Goal: Navigation & Orientation: Find specific page/section

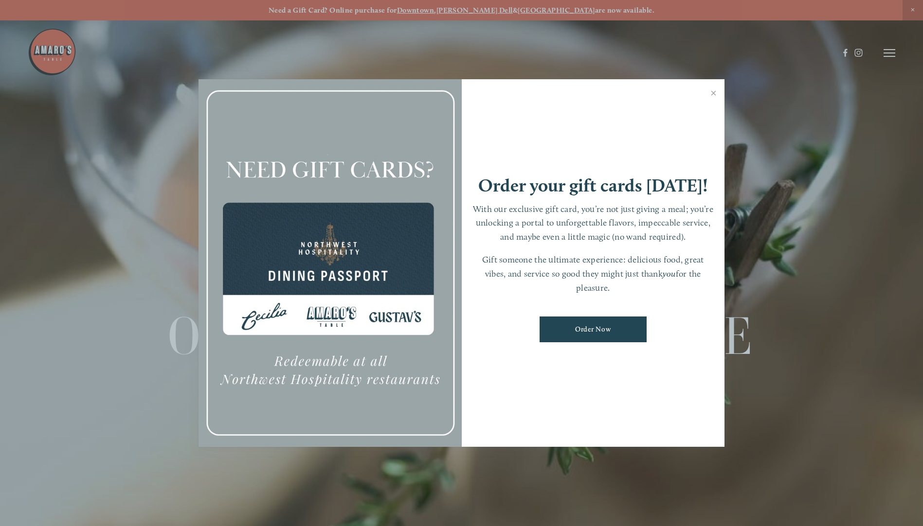
click at [97, 283] on div at bounding box center [461, 263] width 923 height 526
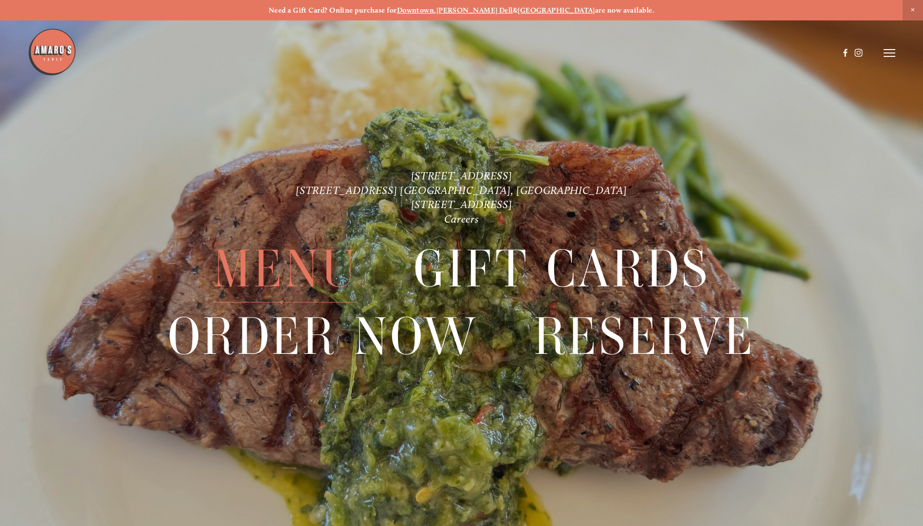
click at [303, 267] on span "Menu" at bounding box center [285, 269] width 145 height 67
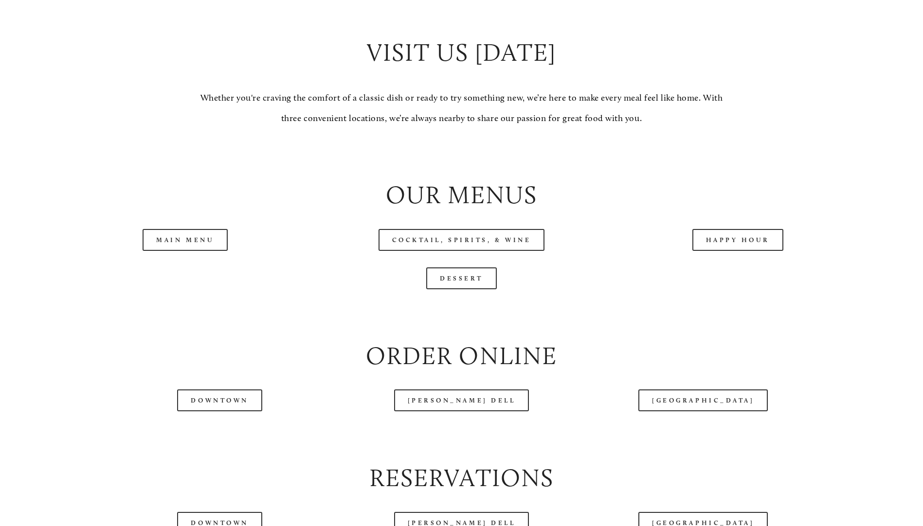
scroll to position [1022, 0]
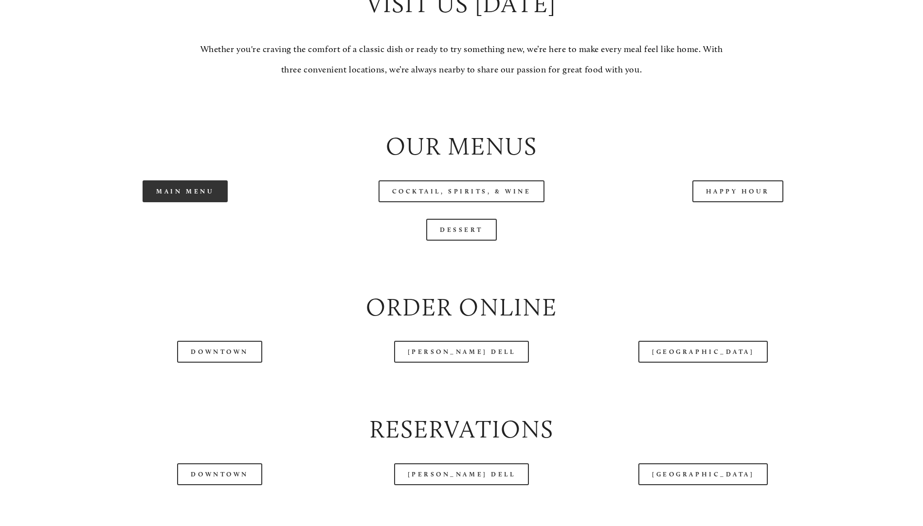
click at [212, 202] on link "Main Menu" at bounding box center [185, 192] width 85 height 22
